Goal: Task Accomplishment & Management: Manage account settings

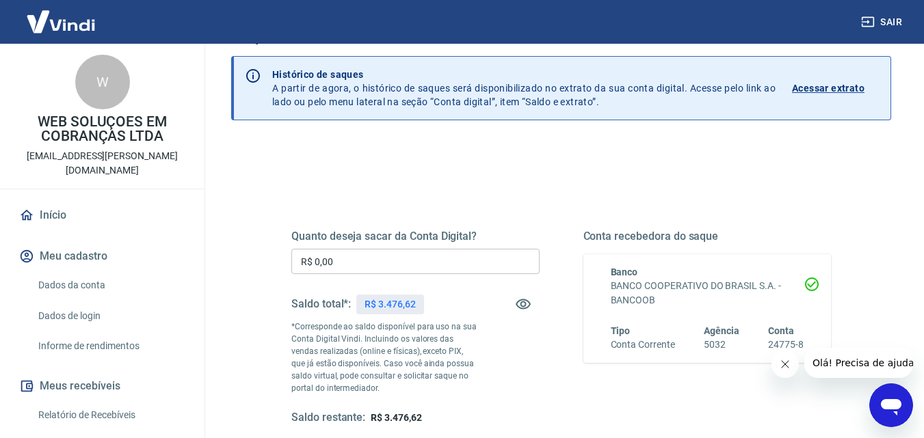
scroll to position [182, 0]
